Goal: Task Accomplishment & Management: Use online tool/utility

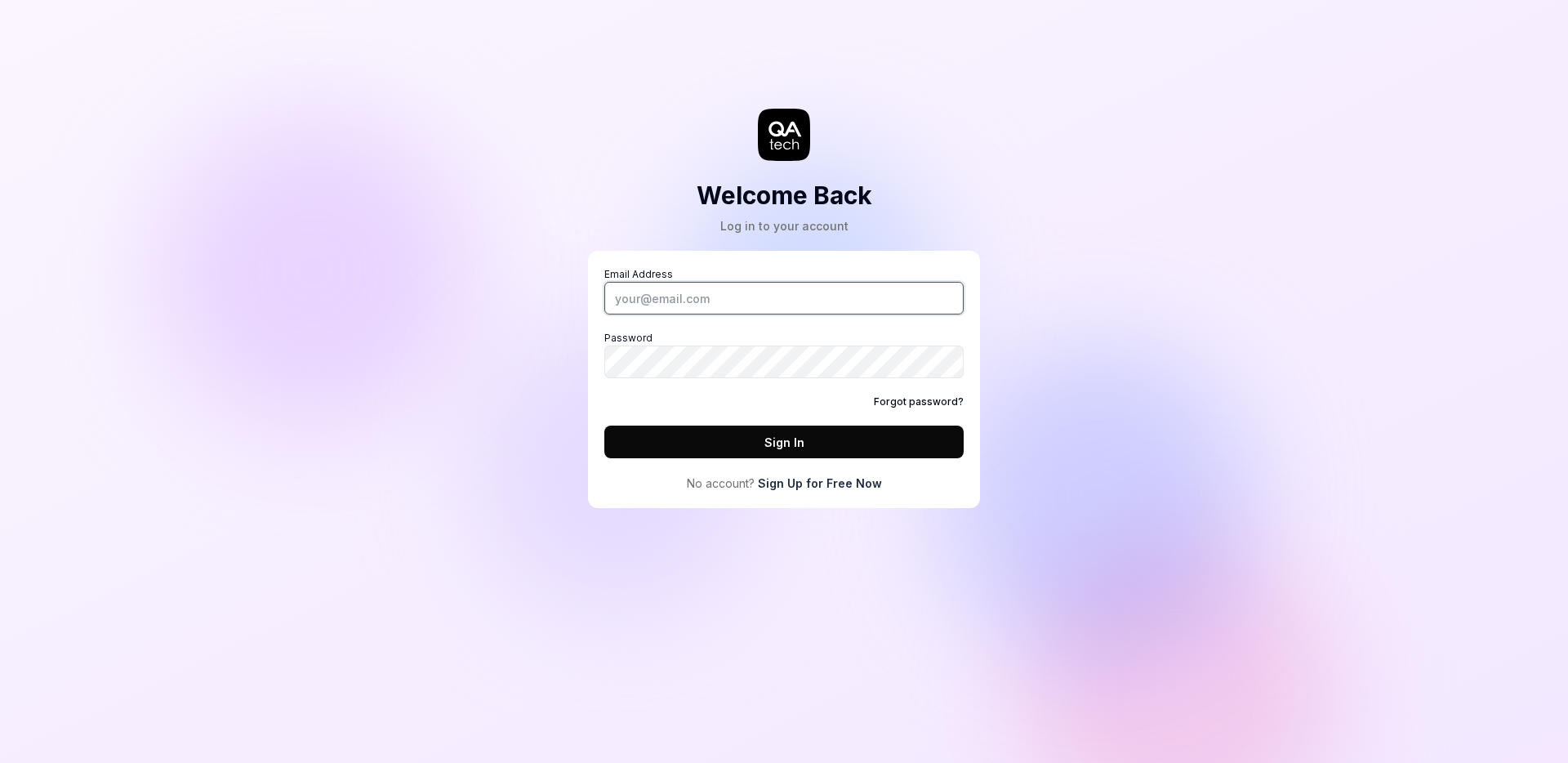
click at [744, 296] on input "Email Address" at bounding box center [784, 297] width 359 height 32
click at [681, 302] on input "Email Address" at bounding box center [784, 297] width 359 height 32
type input "[EMAIL_ADDRESS][DOMAIN_NAME]"
click at [763, 440] on button "Sign In" at bounding box center [784, 441] width 359 height 32
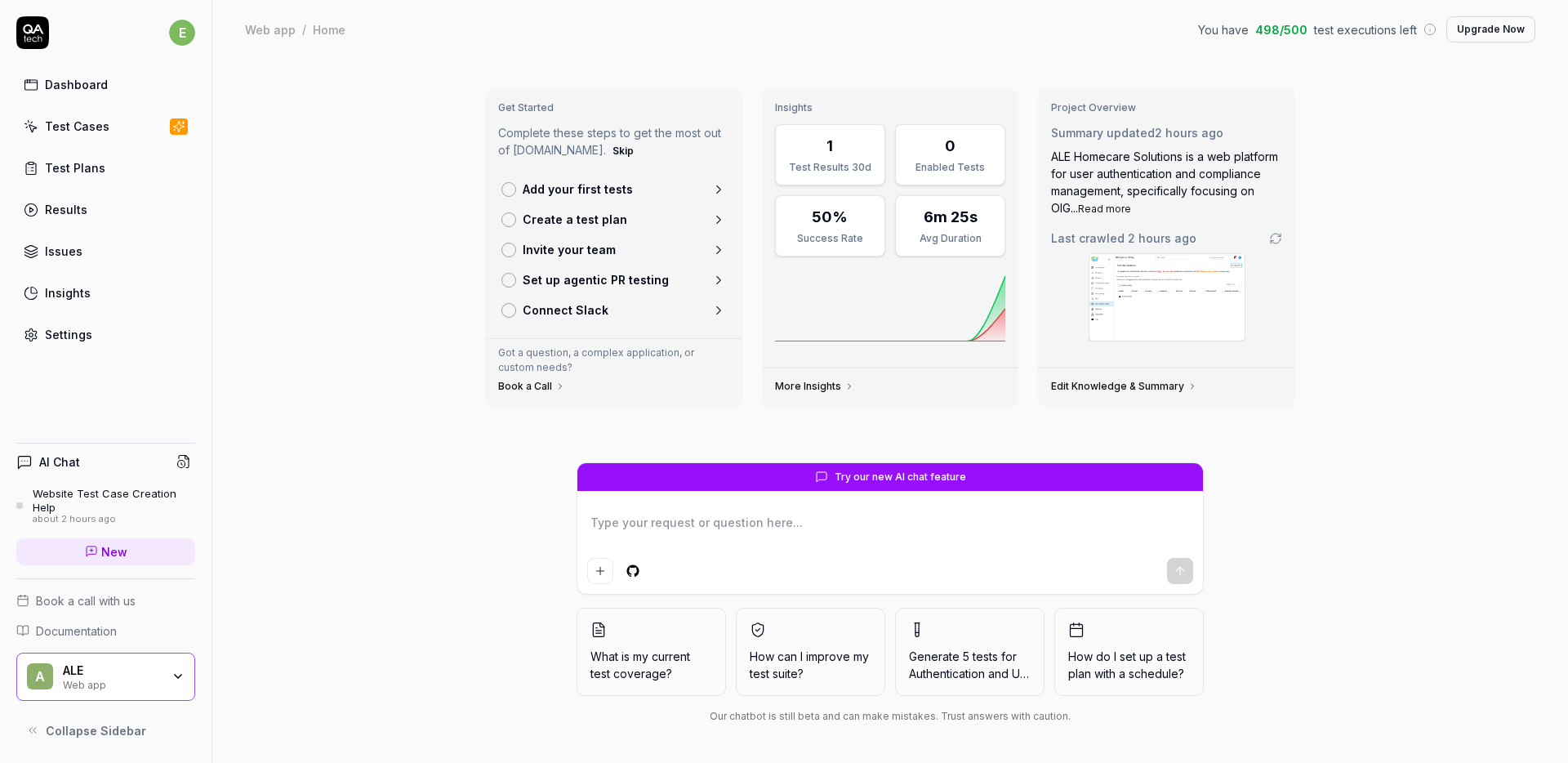
click at [59, 122] on div "Test Cases" at bounding box center [77, 126] width 64 height 17
type textarea "*"
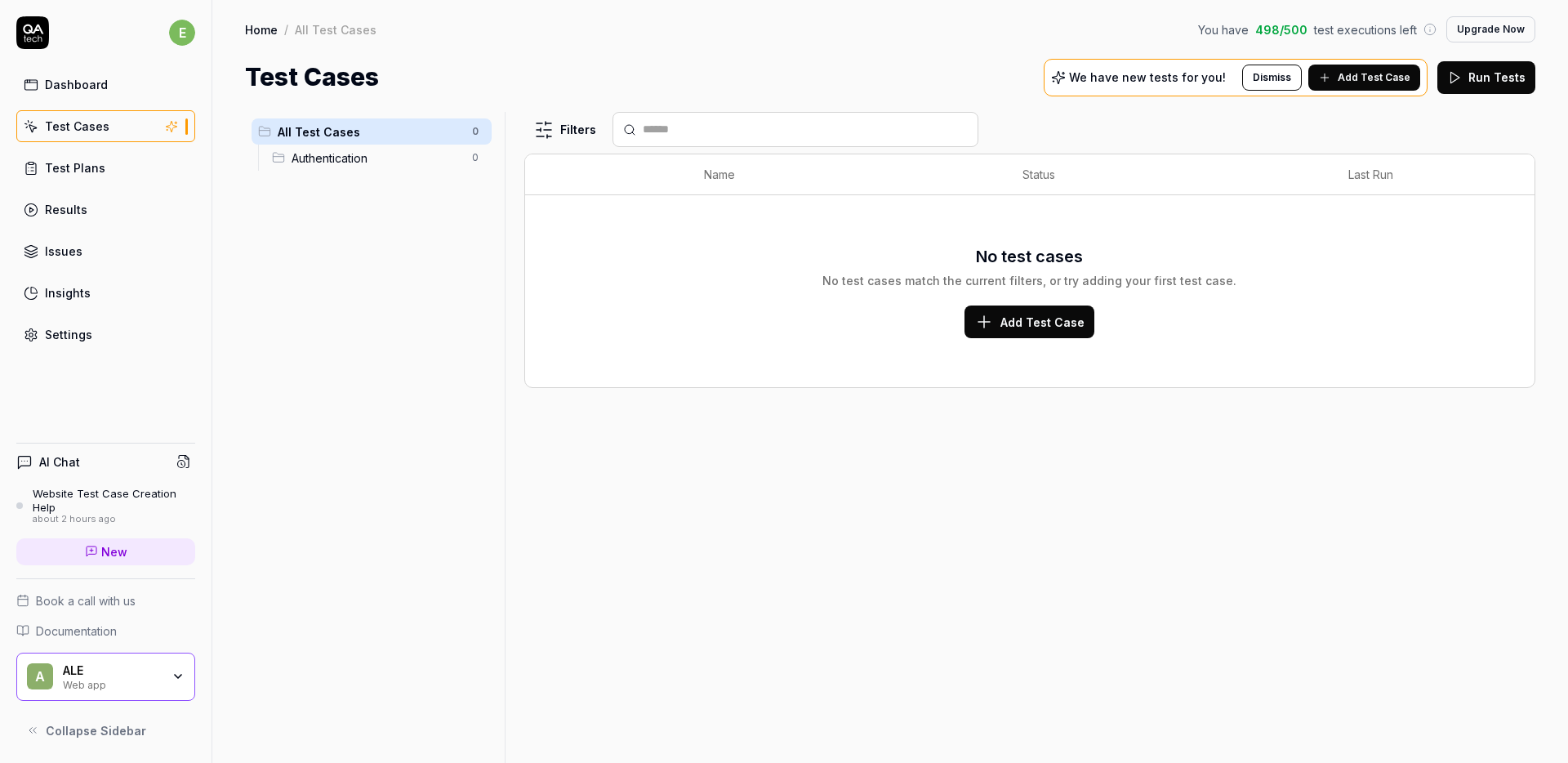
click at [301, 155] on span "Authentication" at bounding box center [376, 157] width 171 height 17
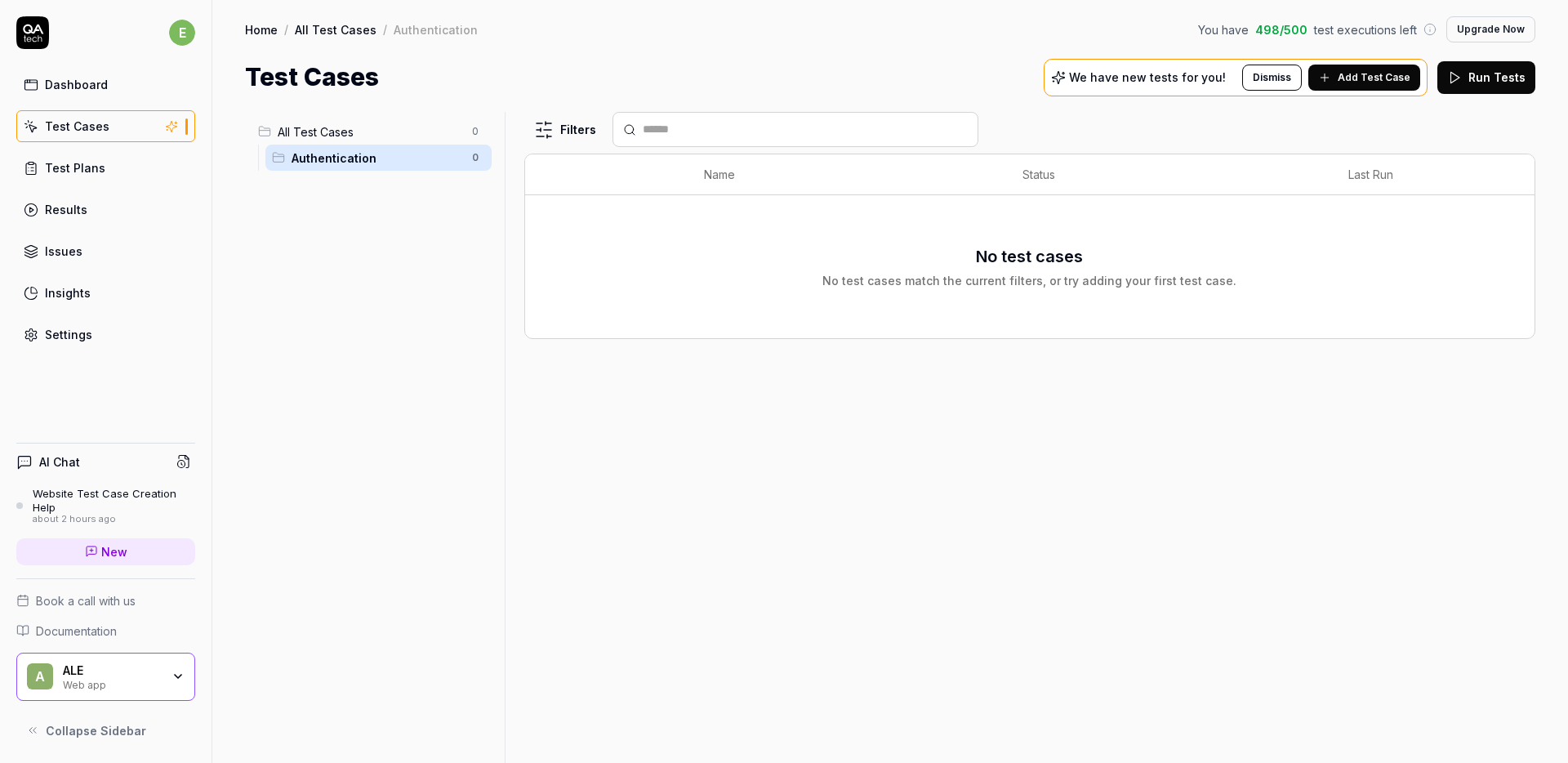
click at [301, 128] on span "All Test Cases" at bounding box center [370, 132] width 185 height 17
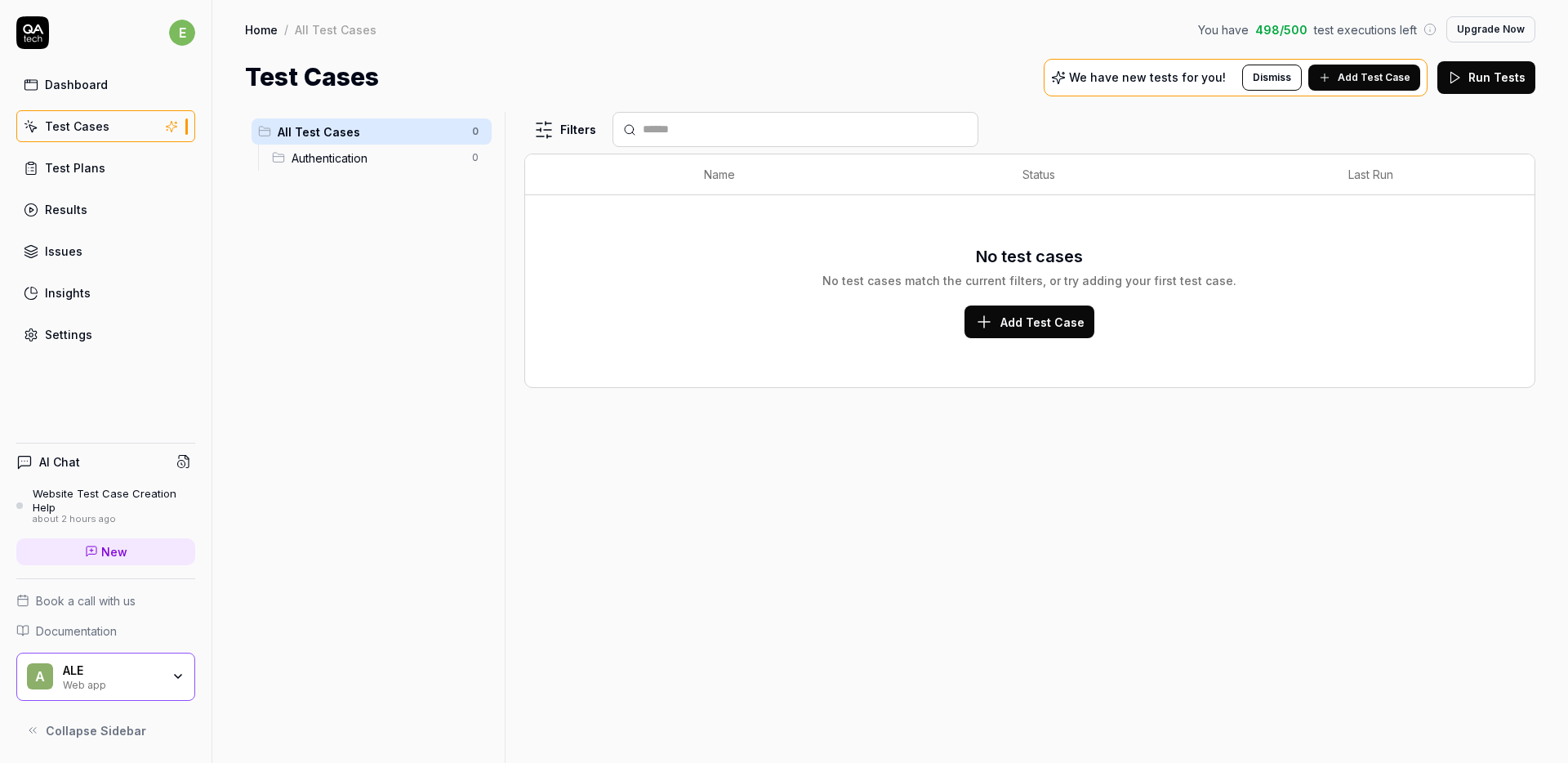
click at [1353, 77] on span "Add Test Case" at bounding box center [1373, 77] width 72 height 15
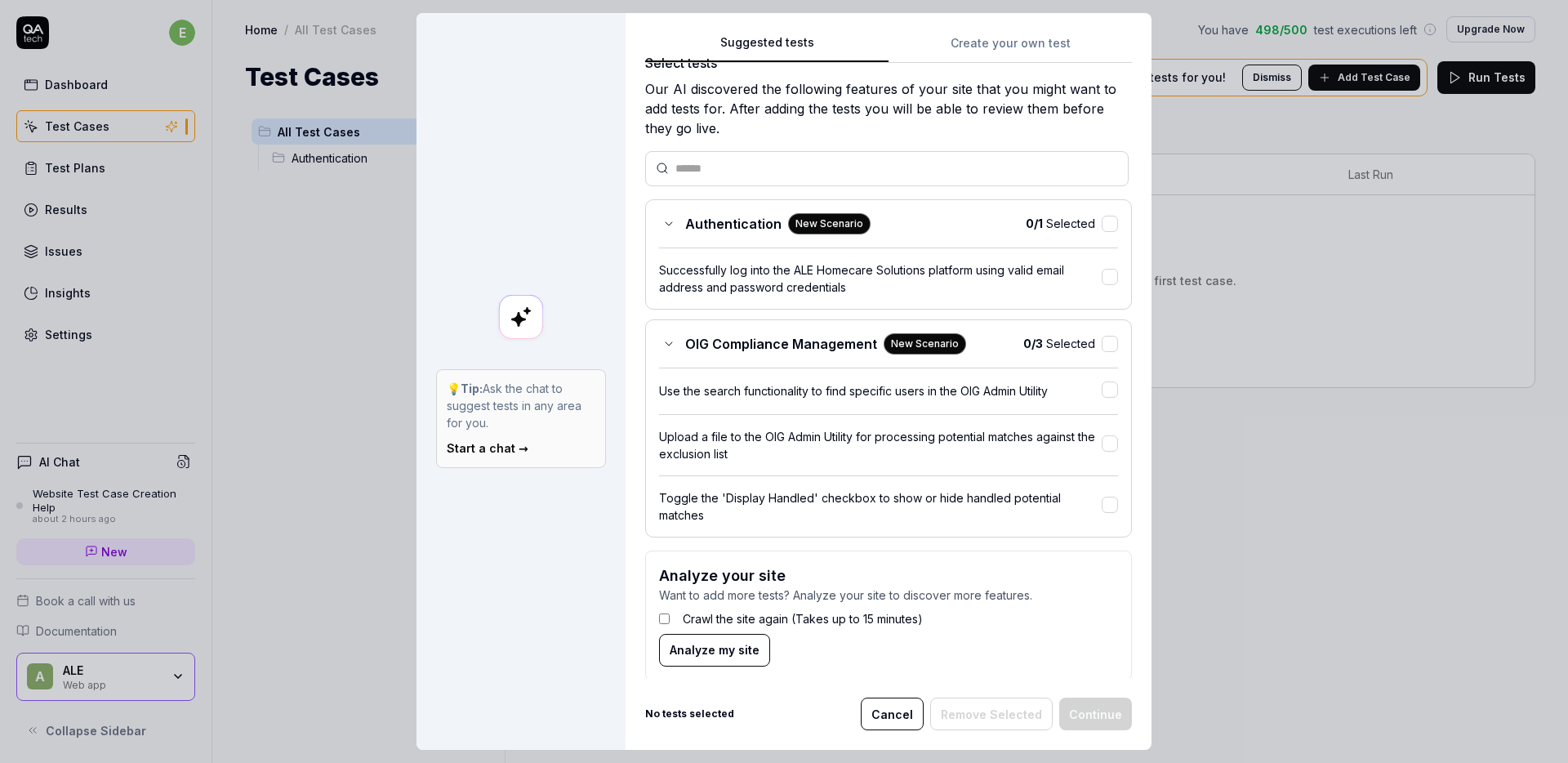
scroll to position [43, 0]
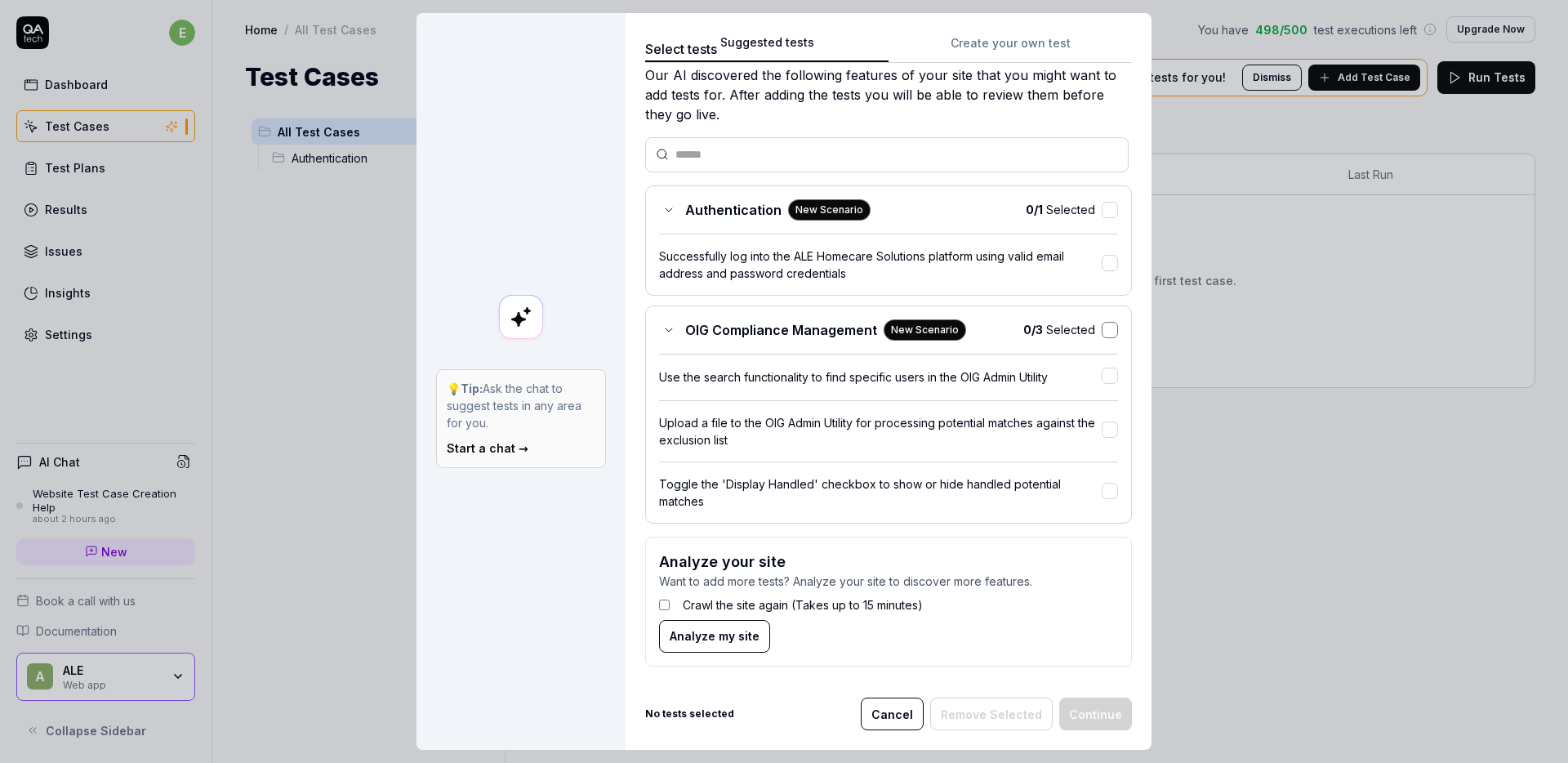
click at [1102, 327] on button "button" at bounding box center [1110, 330] width 17 height 17
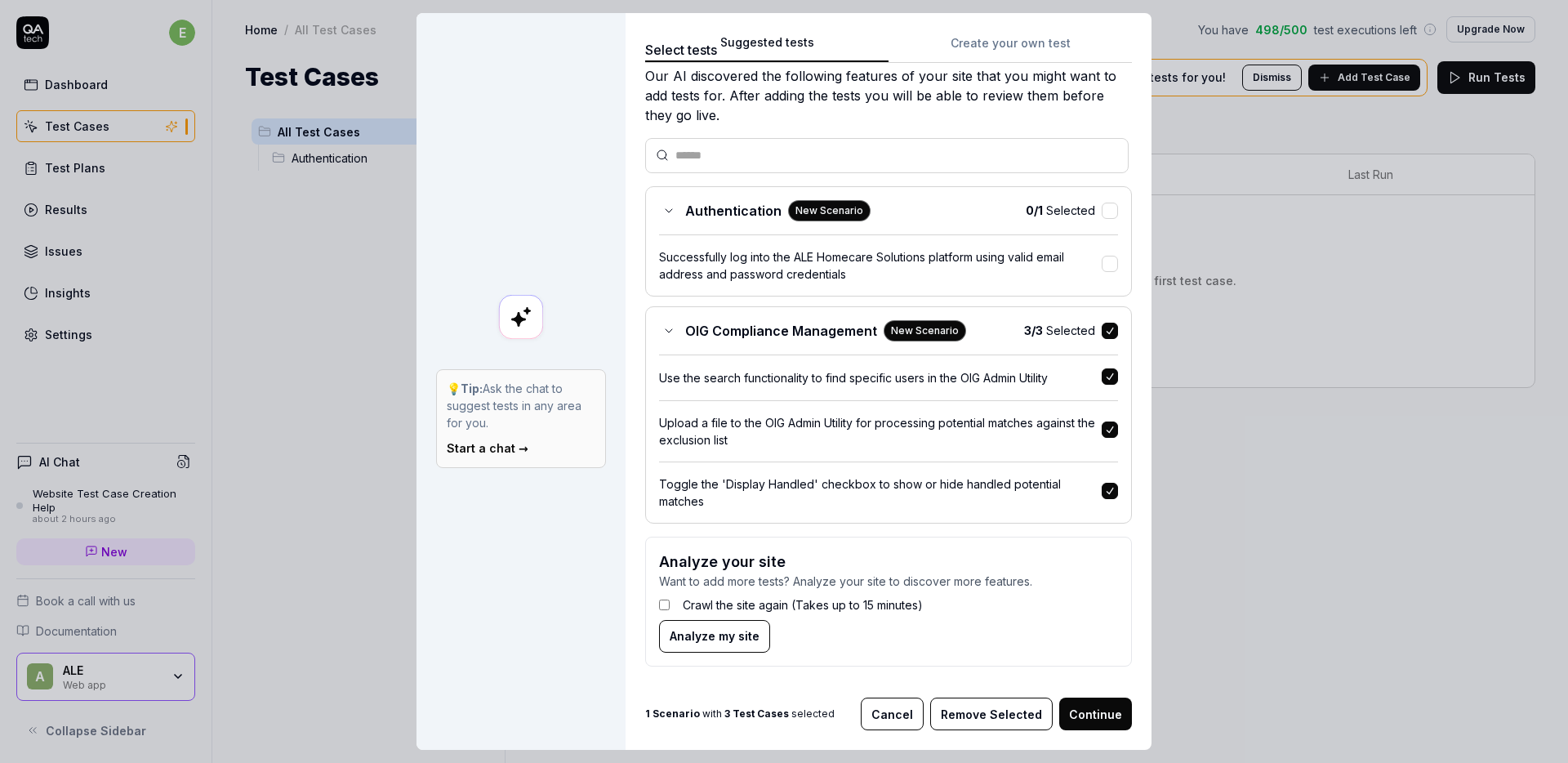
click at [1107, 712] on button "Continue" at bounding box center [1095, 713] width 72 height 32
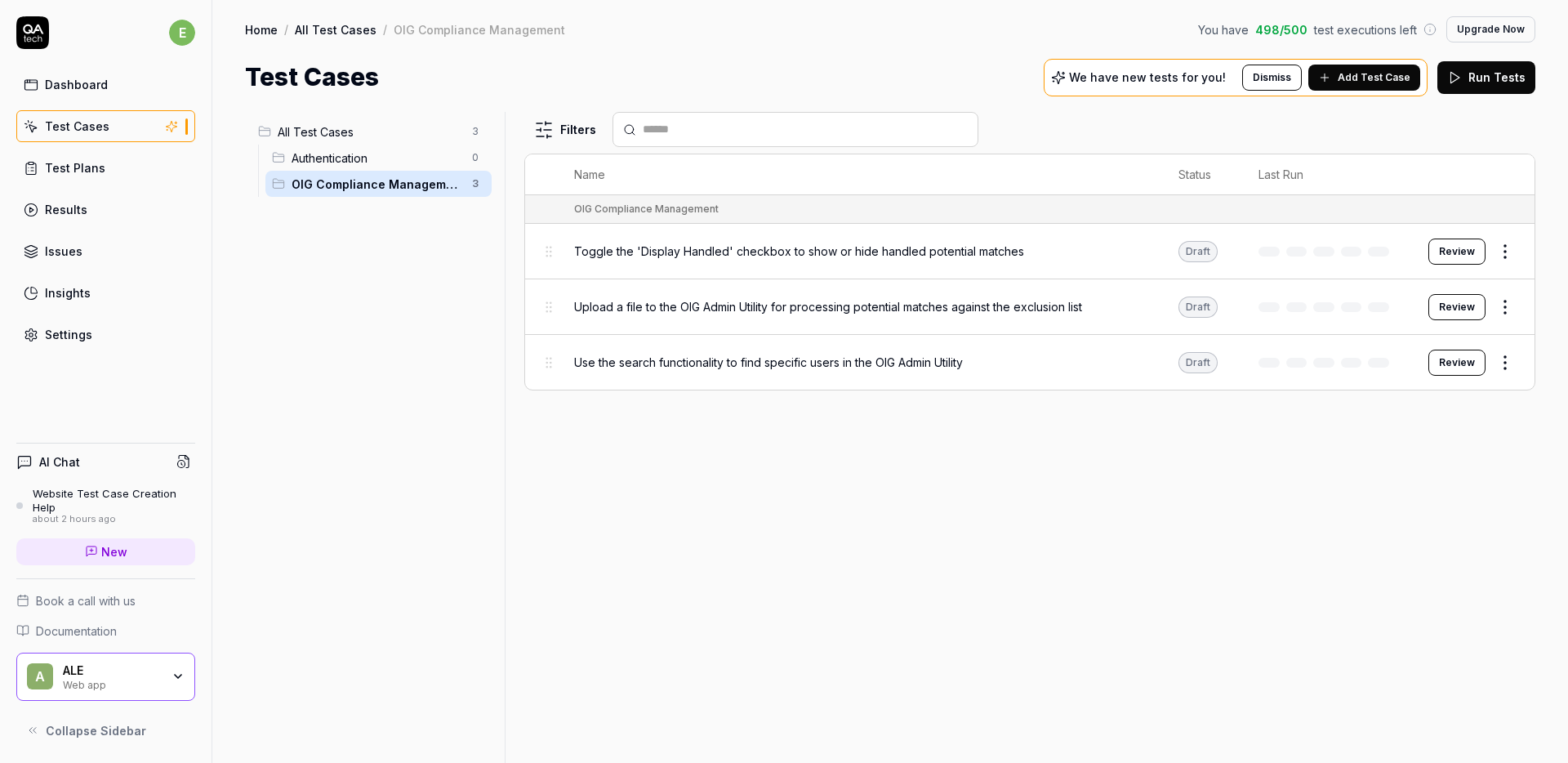
click at [896, 237] on div "Toggle the 'Display Handled' checkbox to show or hide handled potential matches" at bounding box center [859, 251] width 571 height 35
click at [898, 246] on span "Toggle the 'Display Handled' checkbox to show or hide handled potential matches" at bounding box center [799, 251] width 450 height 17
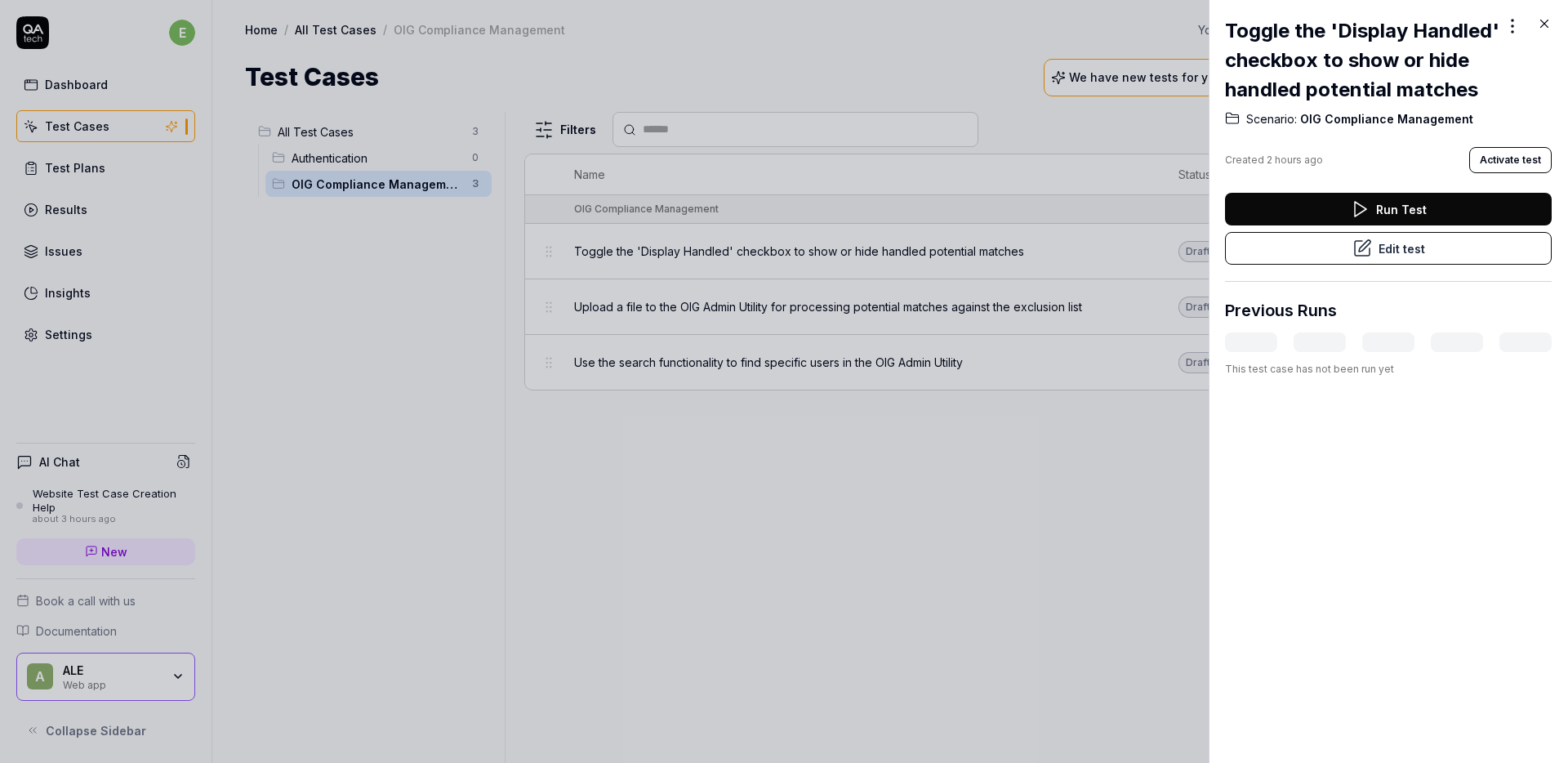
click at [1530, 173] on button "Activate test" at bounding box center [1510, 159] width 82 height 26
click at [1421, 226] on button "Run Test" at bounding box center [1388, 208] width 326 height 32
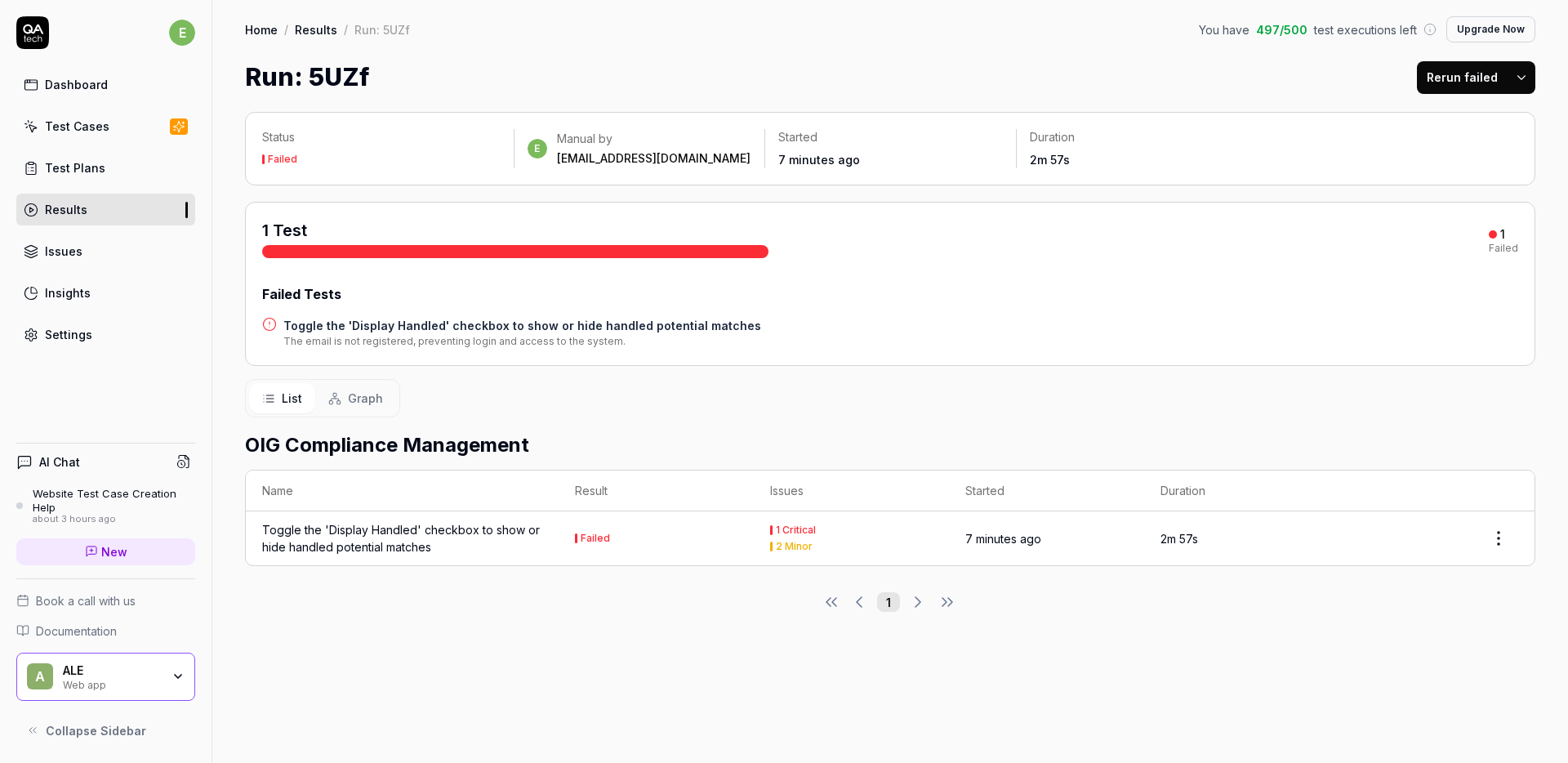
click at [600, 309] on div "Failed Tests Toggle the 'Display Handled' checkbox to show or hide handled pote…" at bounding box center [890, 316] width 1256 height 64
click at [470, 251] on div at bounding box center [515, 252] width 506 height 13
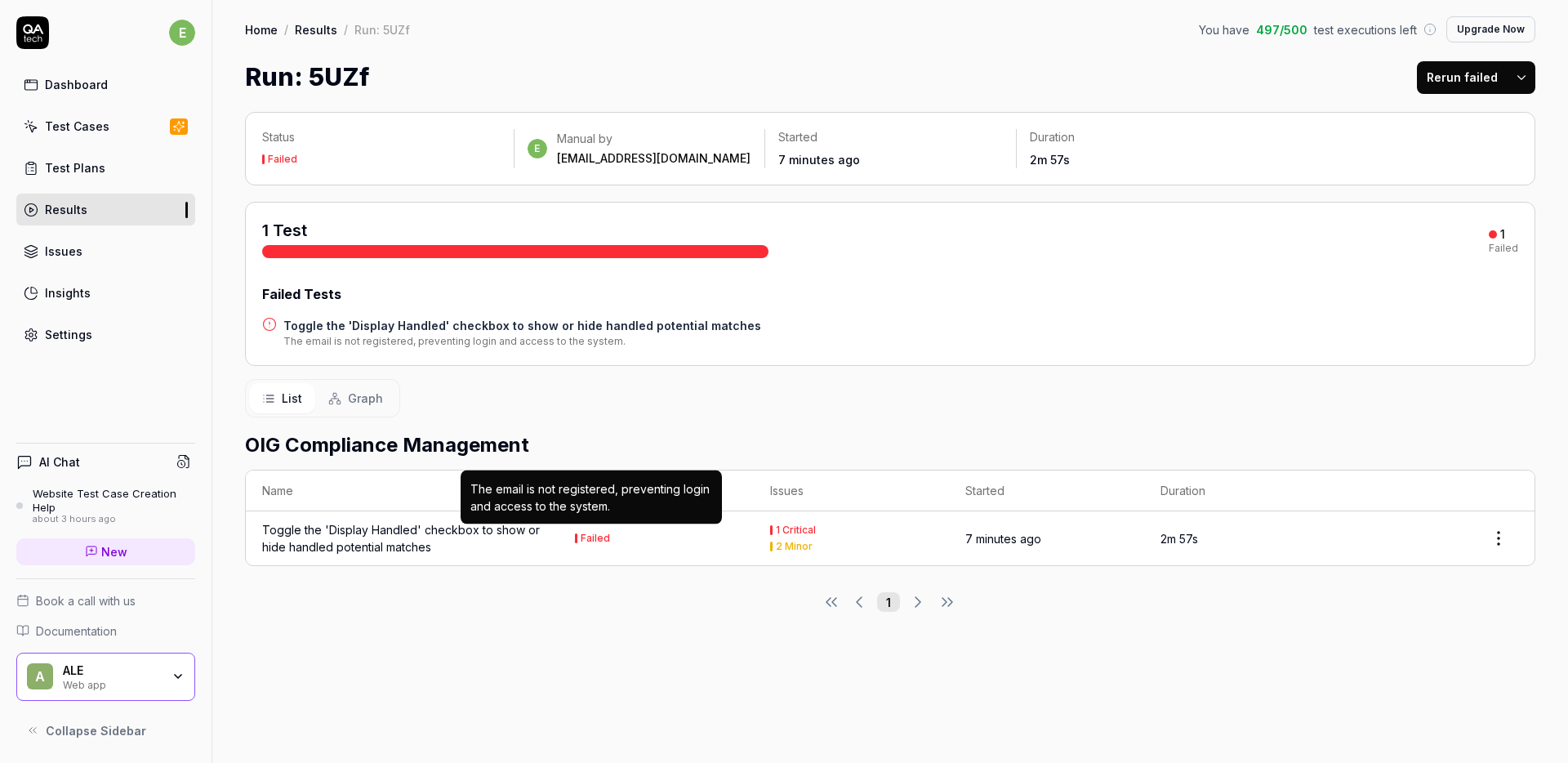
click at [575, 533] on div at bounding box center [575, 538] width 2 height 10
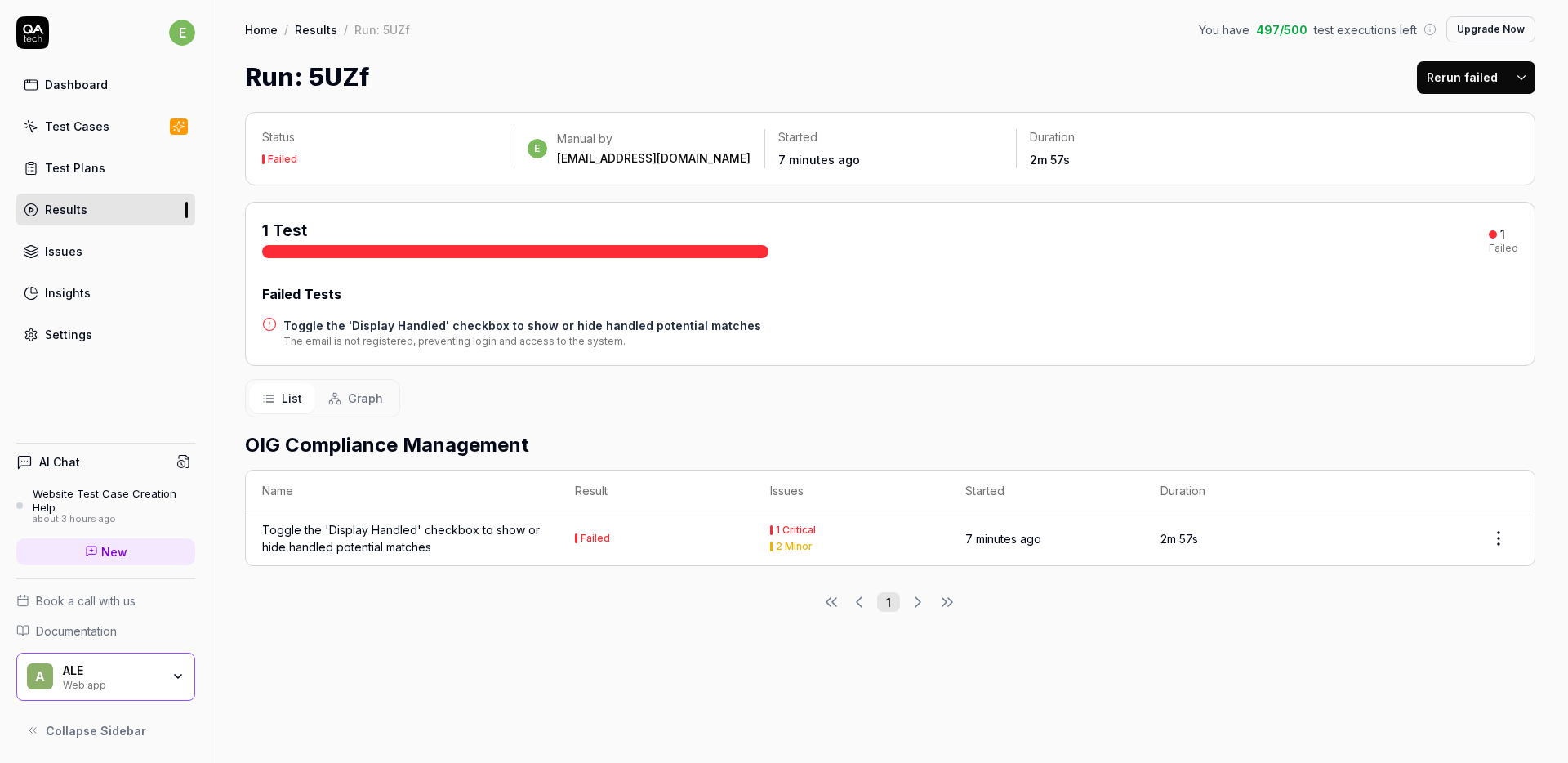
click at [546, 537] on td "Toggle the 'Display Handled' checkbox to show or hide handled potential matches" at bounding box center [402, 538] width 313 height 54
click at [396, 531] on div "Toggle the 'Display Handled' checkbox to show or hide handled potential matches" at bounding box center [402, 538] width 280 height 34
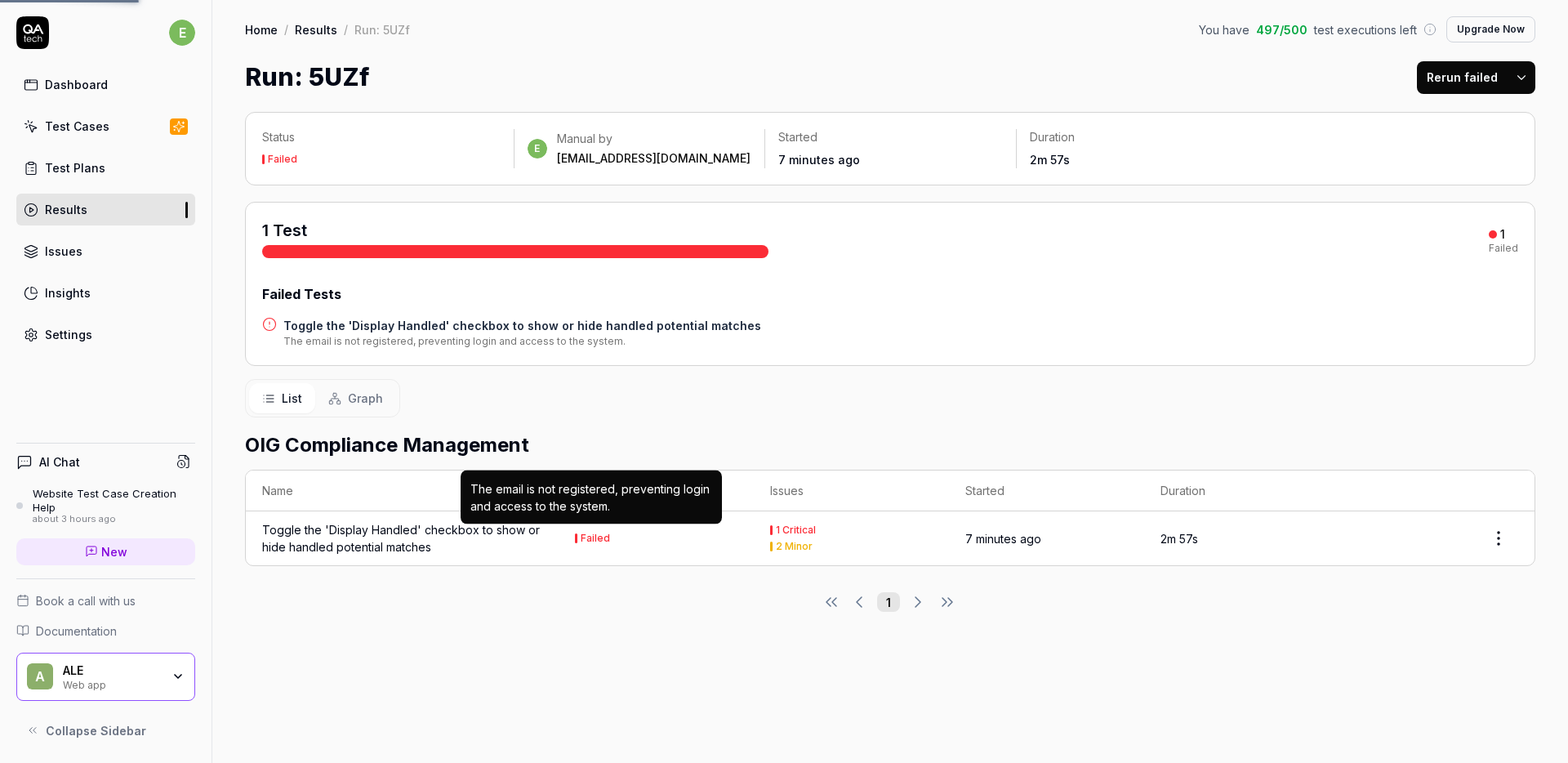
click at [644, 535] on td "Failed The email is not registered, preventing login and access to the system. …" at bounding box center [656, 538] width 195 height 54
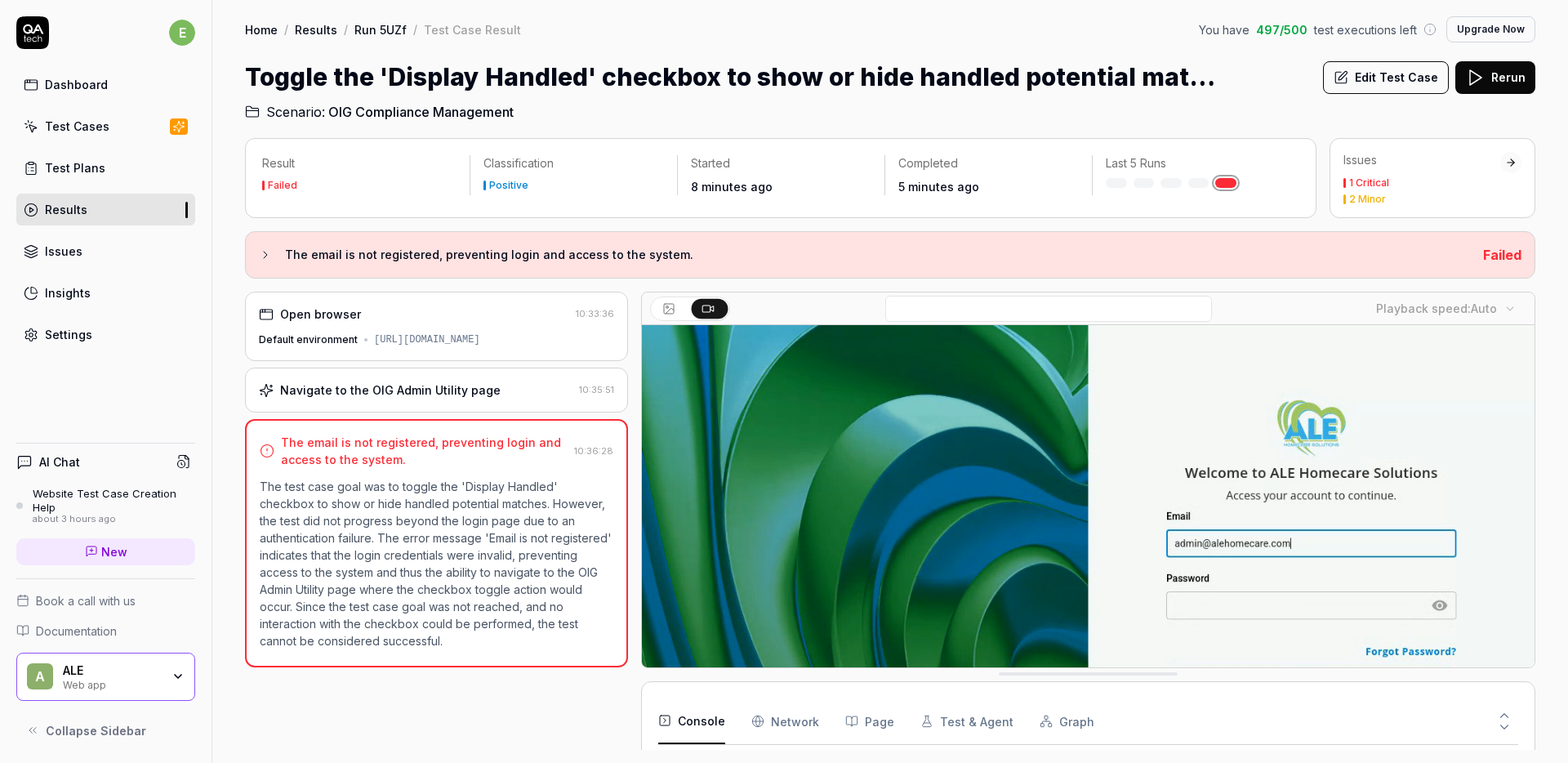
click at [134, 509] on div "Website Test Case Creation Help" at bounding box center [113, 500] width 162 height 27
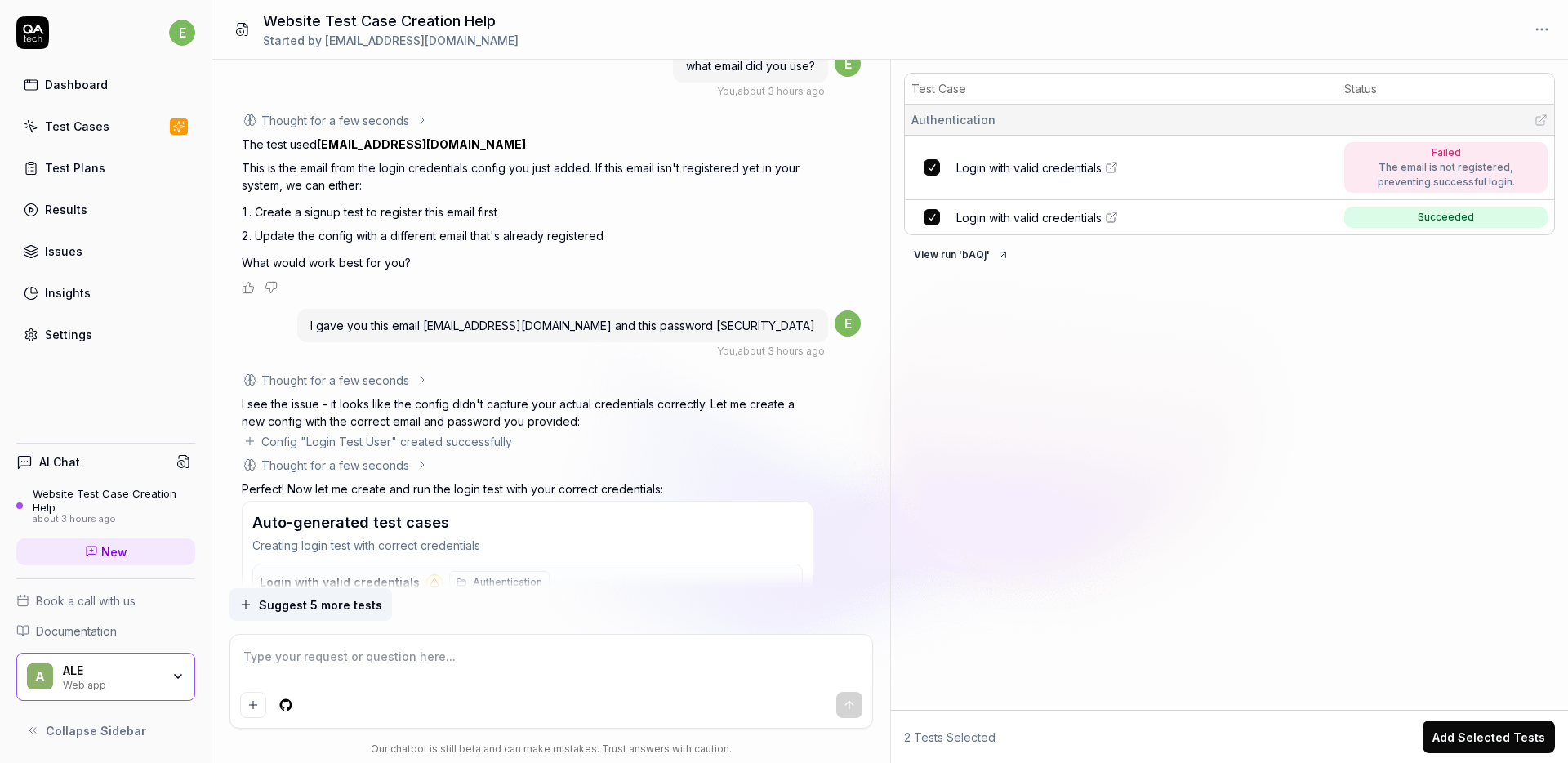
scroll to position [1722, 0]
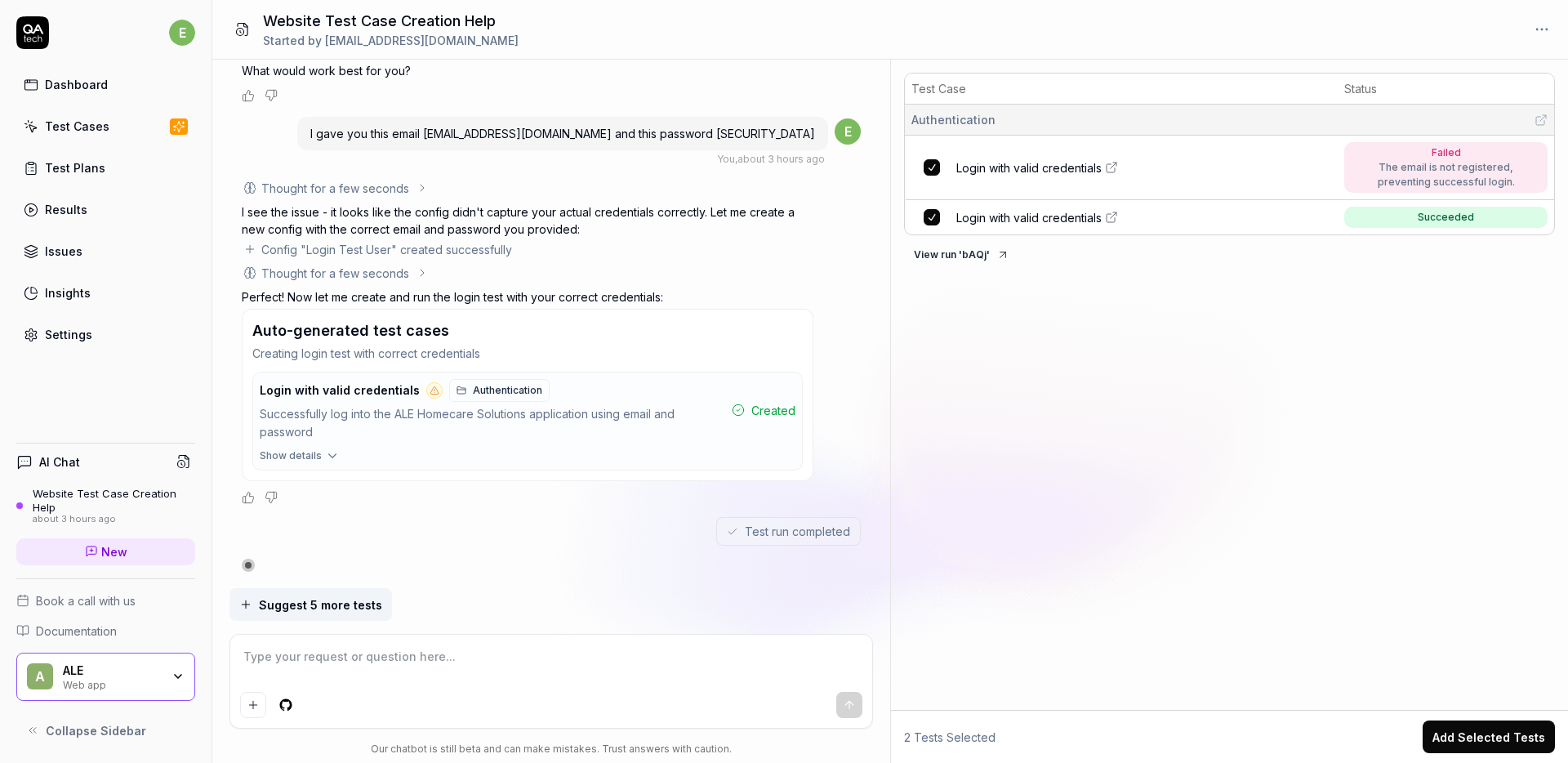
click at [314, 656] on textarea at bounding box center [551, 665] width 623 height 41
click at [322, 612] on button "Suggest 5 more tests" at bounding box center [311, 604] width 162 height 32
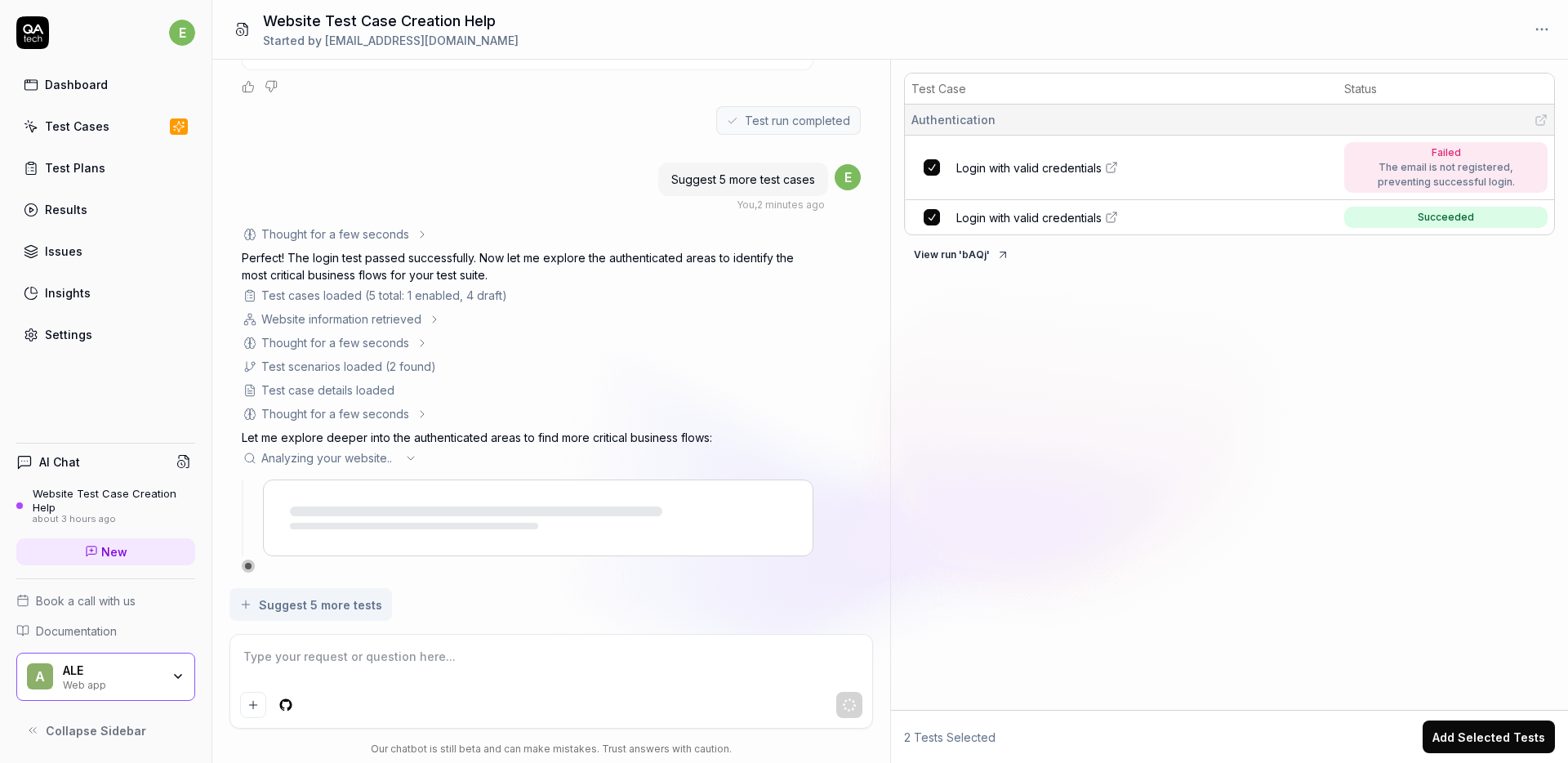
scroll to position [2157, 0]
type textarea "*"
